Goal: Task Accomplishment & Management: Manage account settings

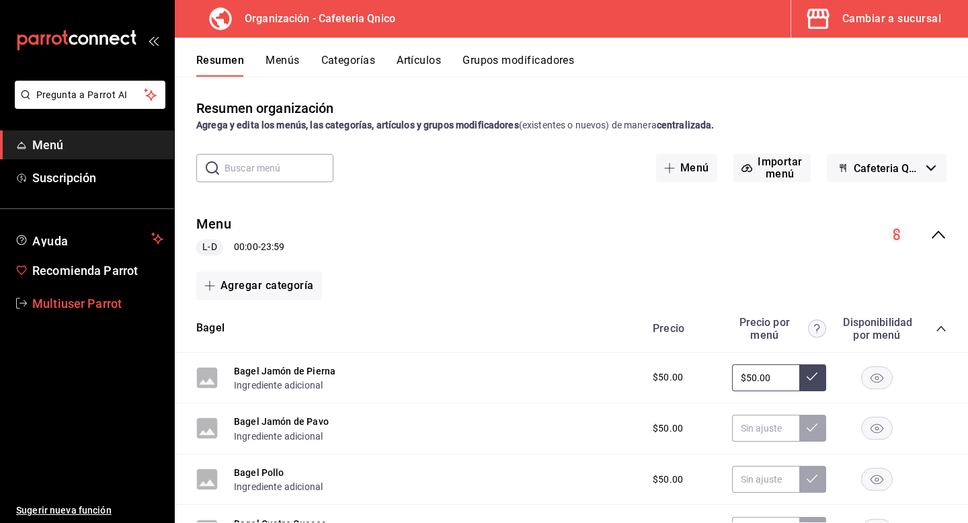
click at [91, 304] on span "Multiuser Parrot" at bounding box center [97, 303] width 131 height 18
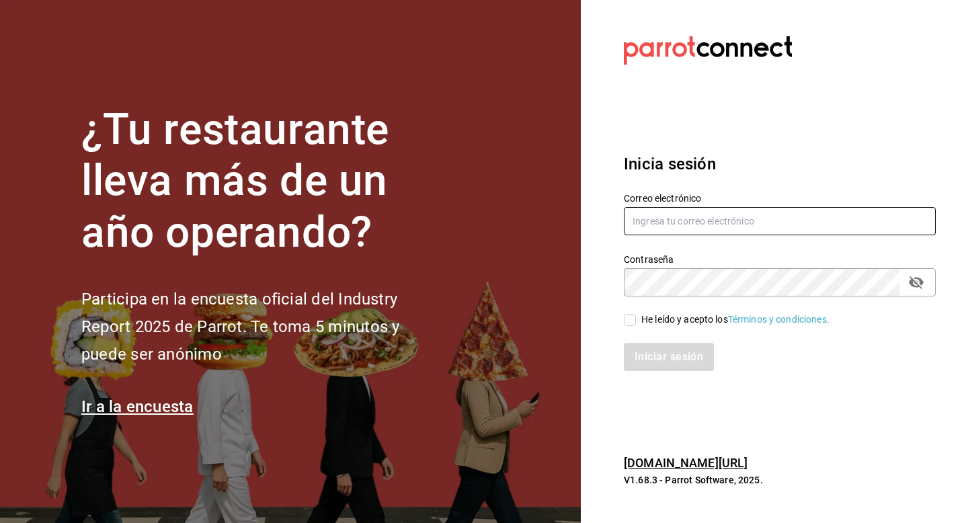
click at [659, 221] on input "text" at bounding box center [780, 221] width 312 height 28
type input "multiuser@tacosdonpedro.com"
click at [634, 321] on input "He leído y acepto los Términos y condiciones." at bounding box center [630, 320] width 12 height 12
checkbox input "true"
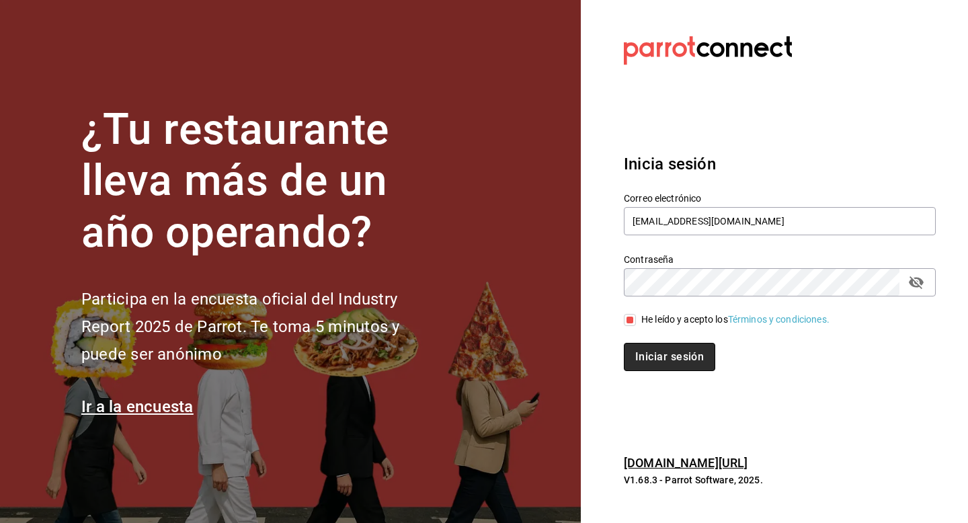
click at [634, 366] on button "Iniciar sesión" at bounding box center [669, 357] width 91 height 28
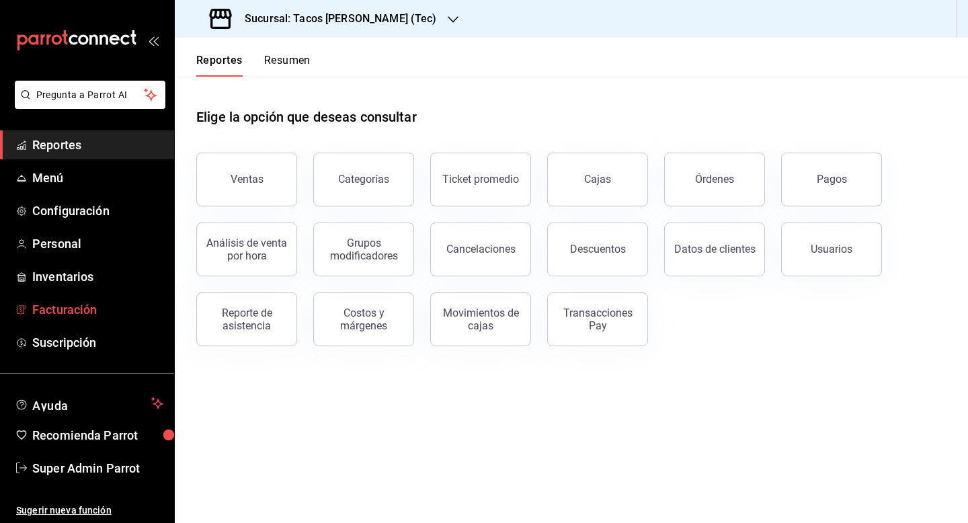
click at [65, 310] on span "Facturación" at bounding box center [97, 309] width 131 height 18
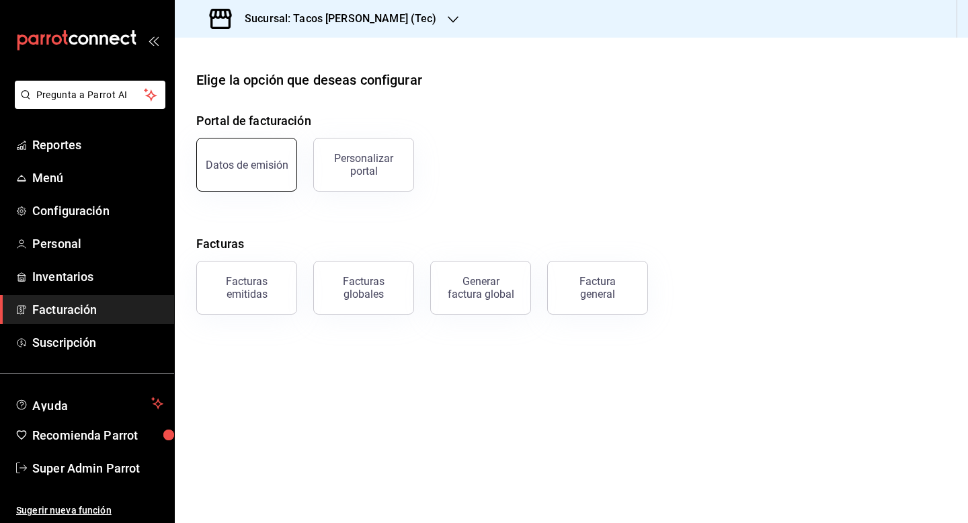
click at [259, 163] on div "Datos de emisión" at bounding box center [247, 165] width 83 height 13
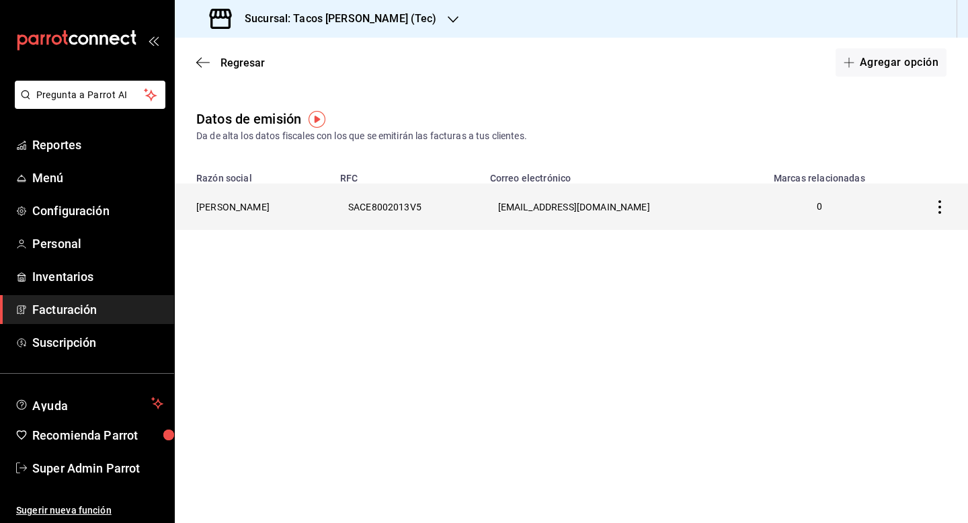
click at [305, 203] on th "[PERSON_NAME]" at bounding box center [253, 206] width 157 height 46
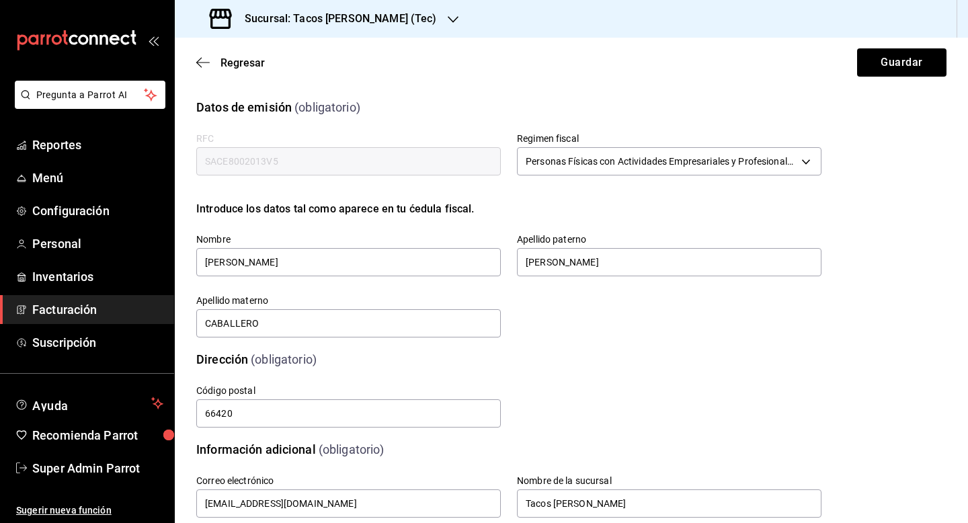
scroll to position [268, 0]
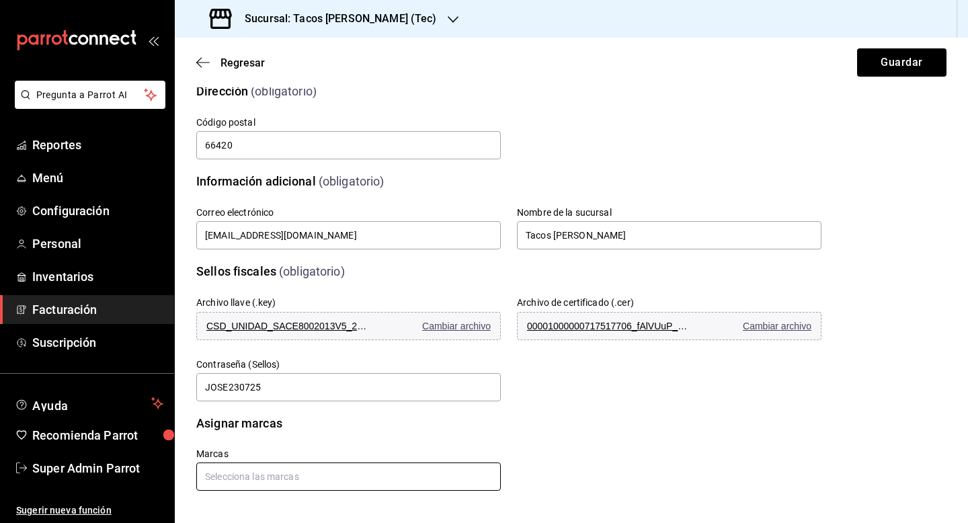
click at [270, 478] on input "text" at bounding box center [348, 476] width 304 height 28
click at [270, 456] on li "Tacos [PERSON_NAME]" at bounding box center [346, 446] width 300 height 22
click at [880, 72] on button "Guardar" at bounding box center [901, 62] width 89 height 28
